Goal: Find specific page/section: Find specific page/section

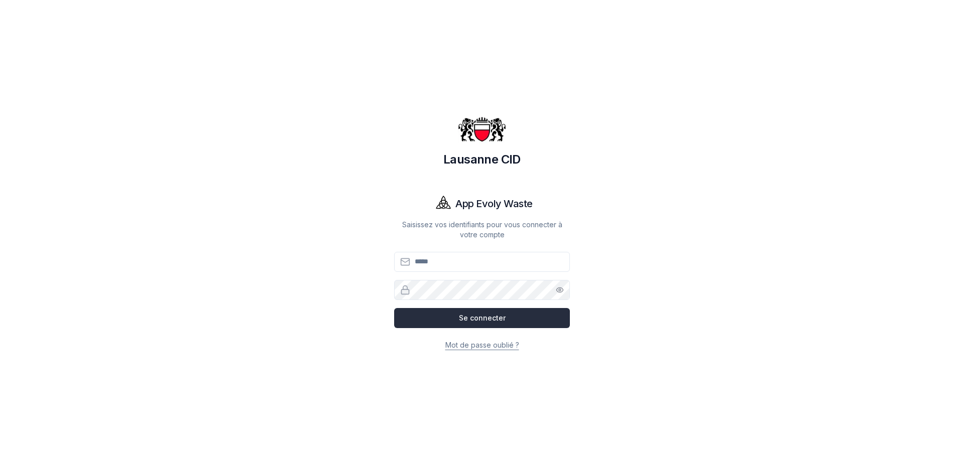
type input "**********"
click at [457, 318] on button "Se connecter" at bounding box center [482, 318] width 176 height 20
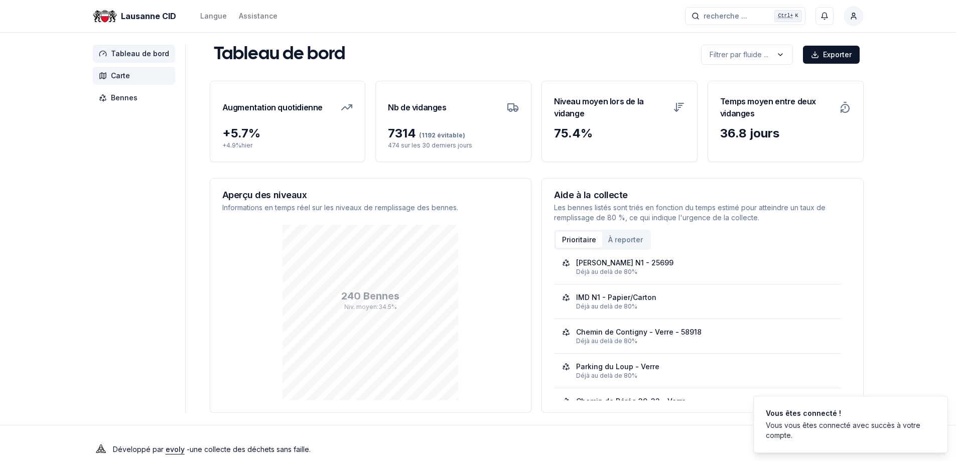
click at [117, 79] on span "Carte" at bounding box center [120, 76] width 19 height 10
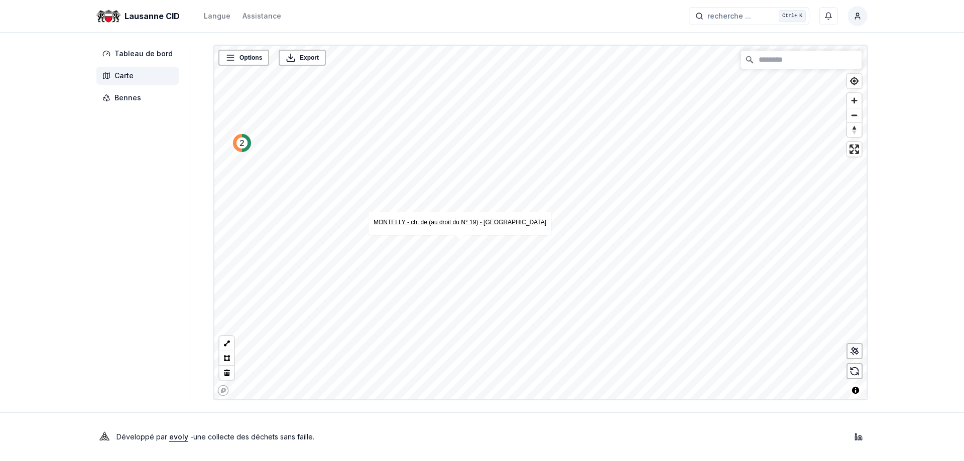
click at [437, 221] on link "MONTELLY - ch. de (au droit du N° 19) - [GEOGRAPHIC_DATA]" at bounding box center [459, 222] width 173 height 7
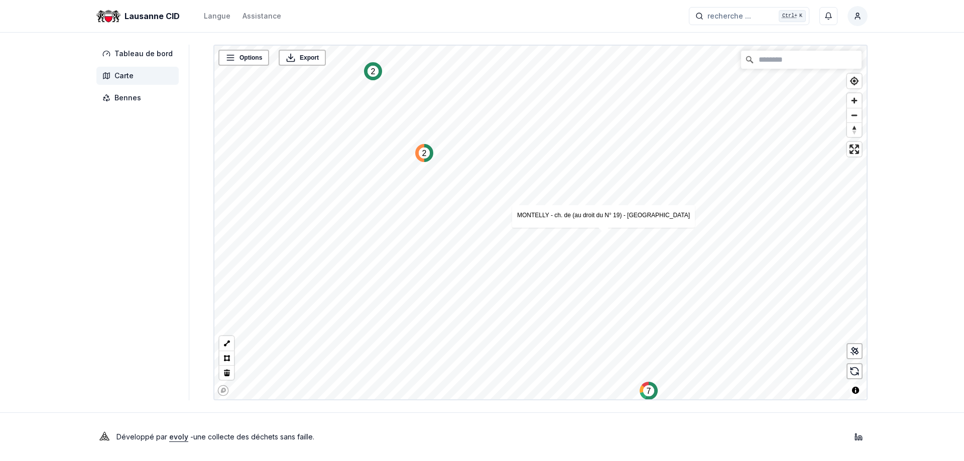
click at [367, 74] on circle "Map marker" at bounding box center [372, 71] width 11 height 11
click at [468, 235] on link "[PERSON_NAME]" at bounding box center [449, 234] width 50 height 7
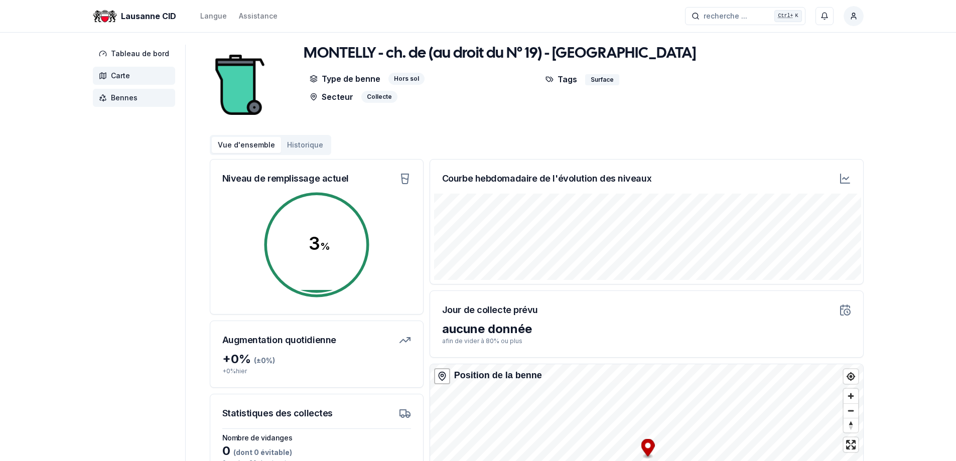
click at [133, 80] on span "Carte" at bounding box center [134, 76] width 82 height 18
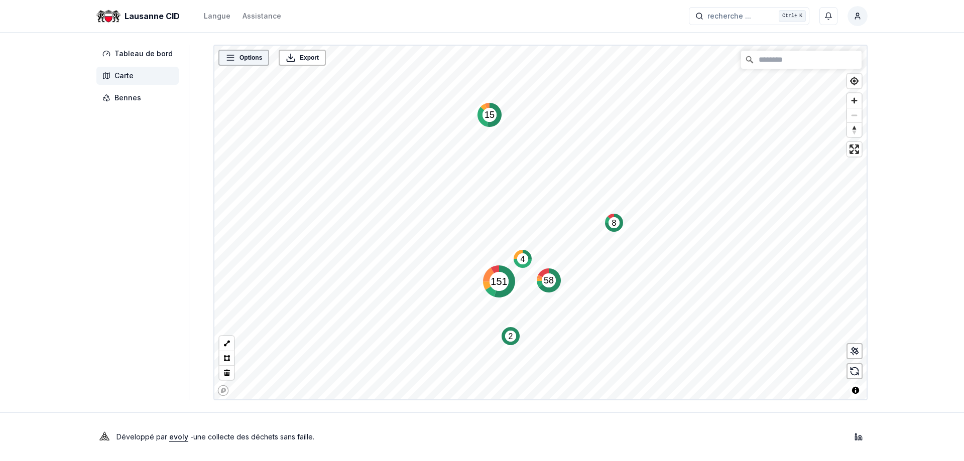
click at [243, 61] on span "Options" at bounding box center [250, 58] width 23 height 10
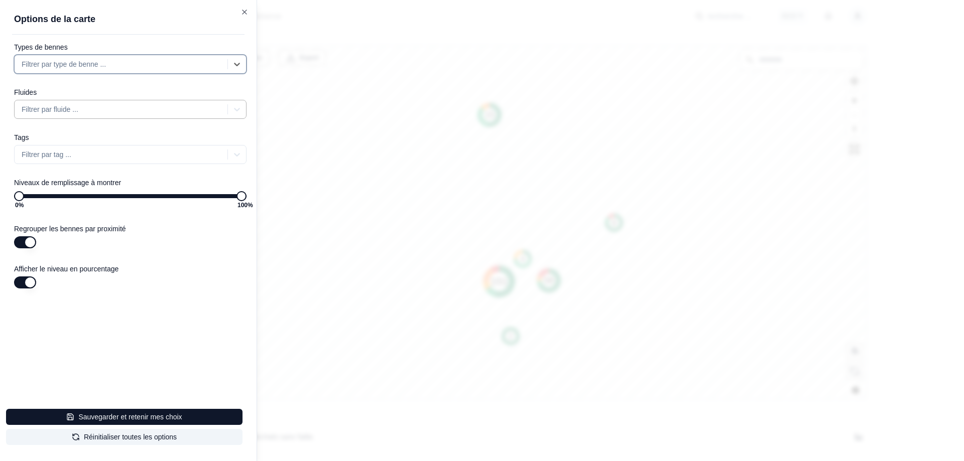
click at [68, 110] on div at bounding box center [122, 109] width 201 height 12
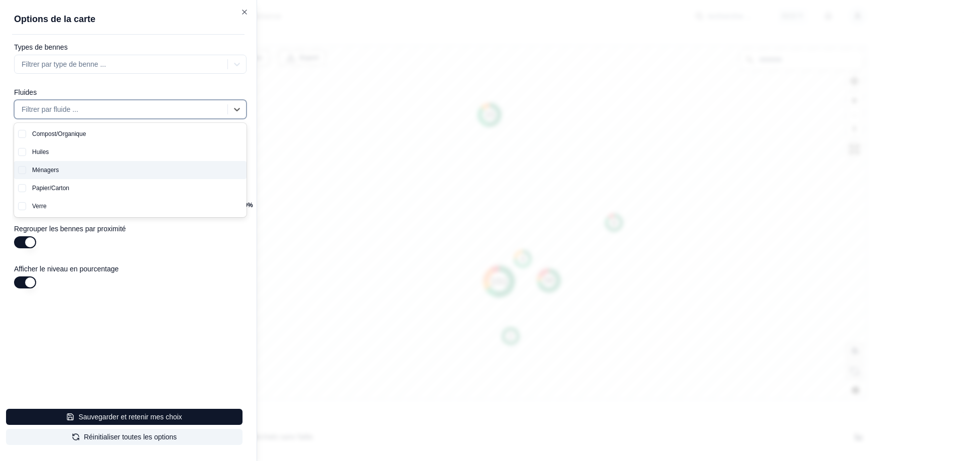
click at [49, 170] on div "Ménagers" at bounding box center [136, 170] width 220 height 18
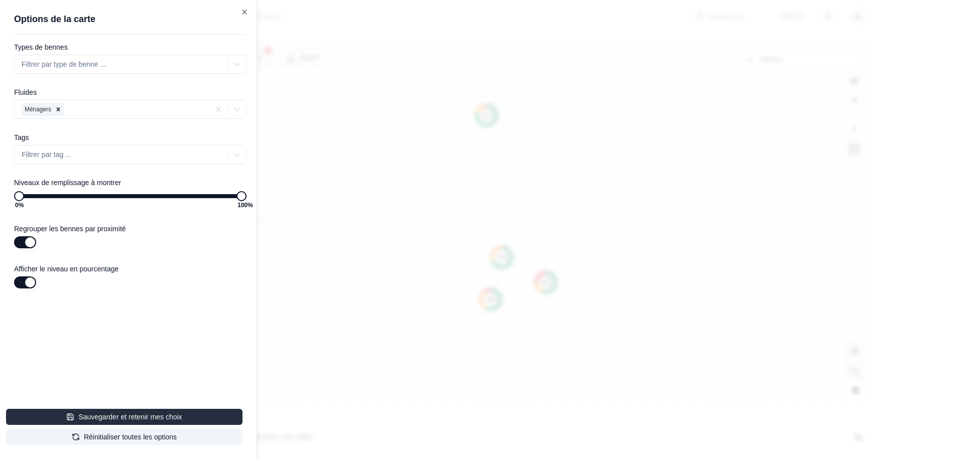
click at [139, 419] on button "Sauvegarder et retenir mes choix" at bounding box center [124, 417] width 236 height 16
click at [243, 14] on icon "button" at bounding box center [244, 12] width 8 height 8
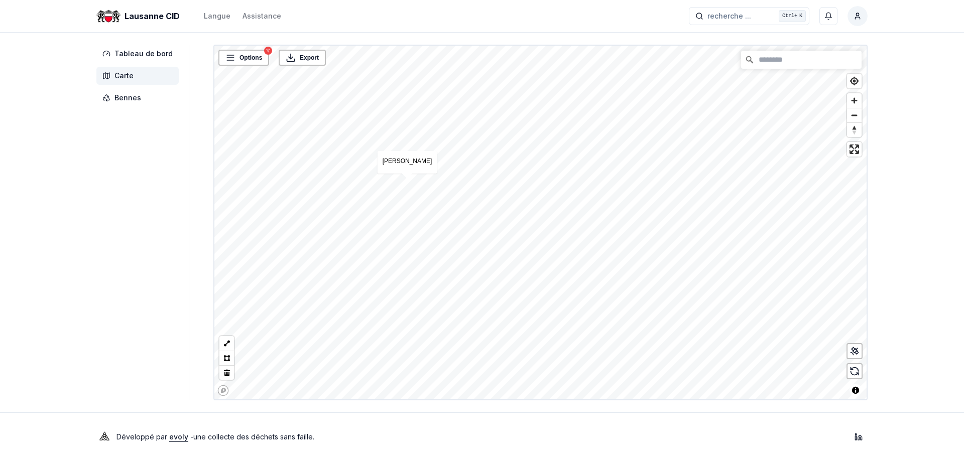
click at [425, 165] on div "Dune [PERSON_NAME]" at bounding box center [407, 162] width 60 height 23
click at [424, 160] on link "Dune [PERSON_NAME]" at bounding box center [407, 161] width 50 height 7
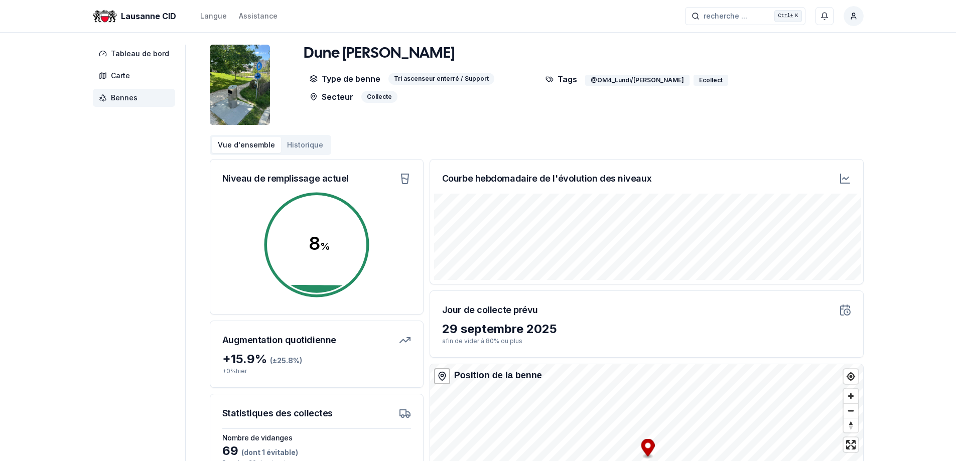
click at [107, 234] on aside "Tableau de bord Carte Bennes" at bounding box center [139, 297] width 93 height 504
click at [232, 105] on img at bounding box center [240, 85] width 60 height 80
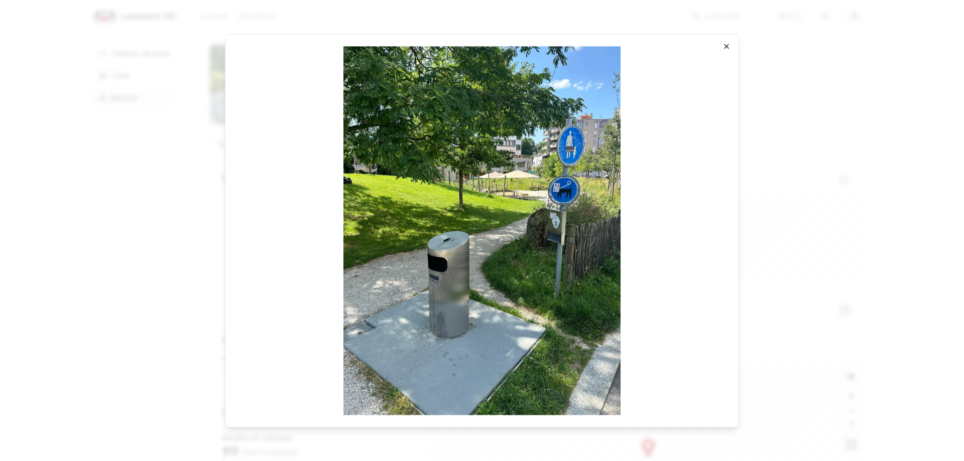
click at [723, 46] on icon "button" at bounding box center [726, 46] width 8 height 8
